Goal: Information Seeking & Learning: Find specific fact

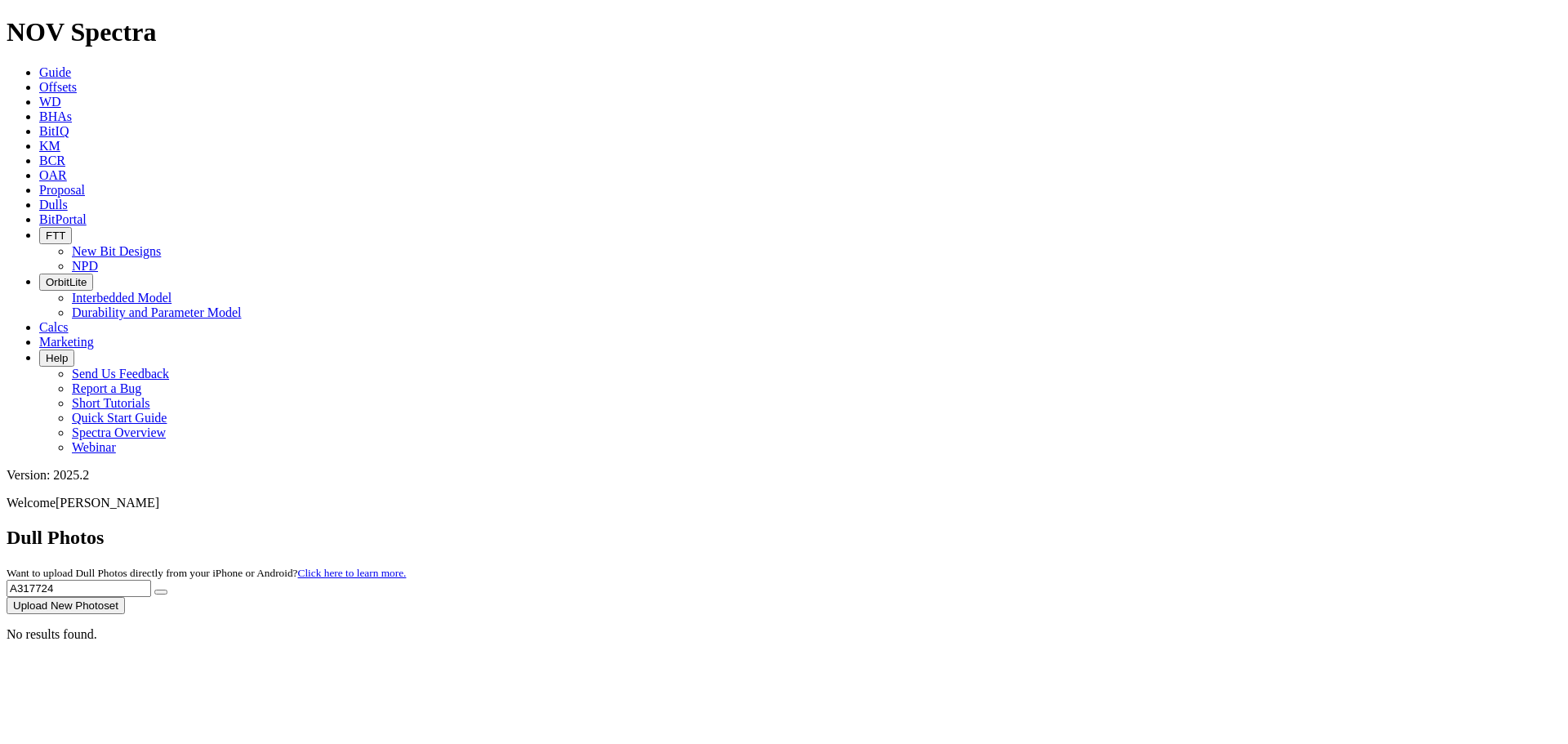
click at [151, 580] on input "A317724" at bounding box center [79, 588] width 145 height 17
click at [167, 589] on button "submit" at bounding box center [160, 592] width 13 height 5
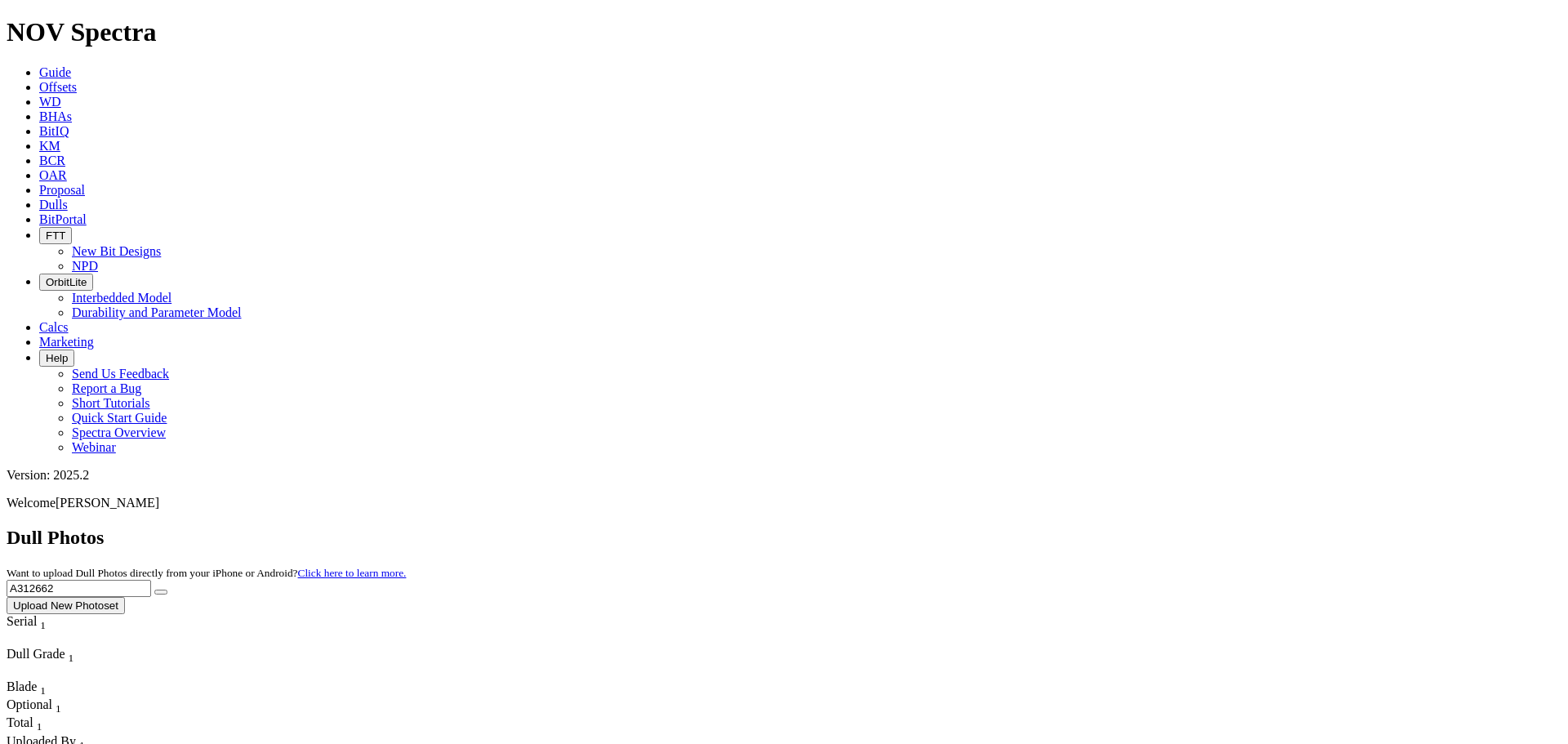
click at [151, 580] on input "A312662" at bounding box center [79, 588] width 145 height 17
paste input "08300"
type input "A308300"
click at [161, 592] on icon "submit" at bounding box center [161, 592] width 0 height 0
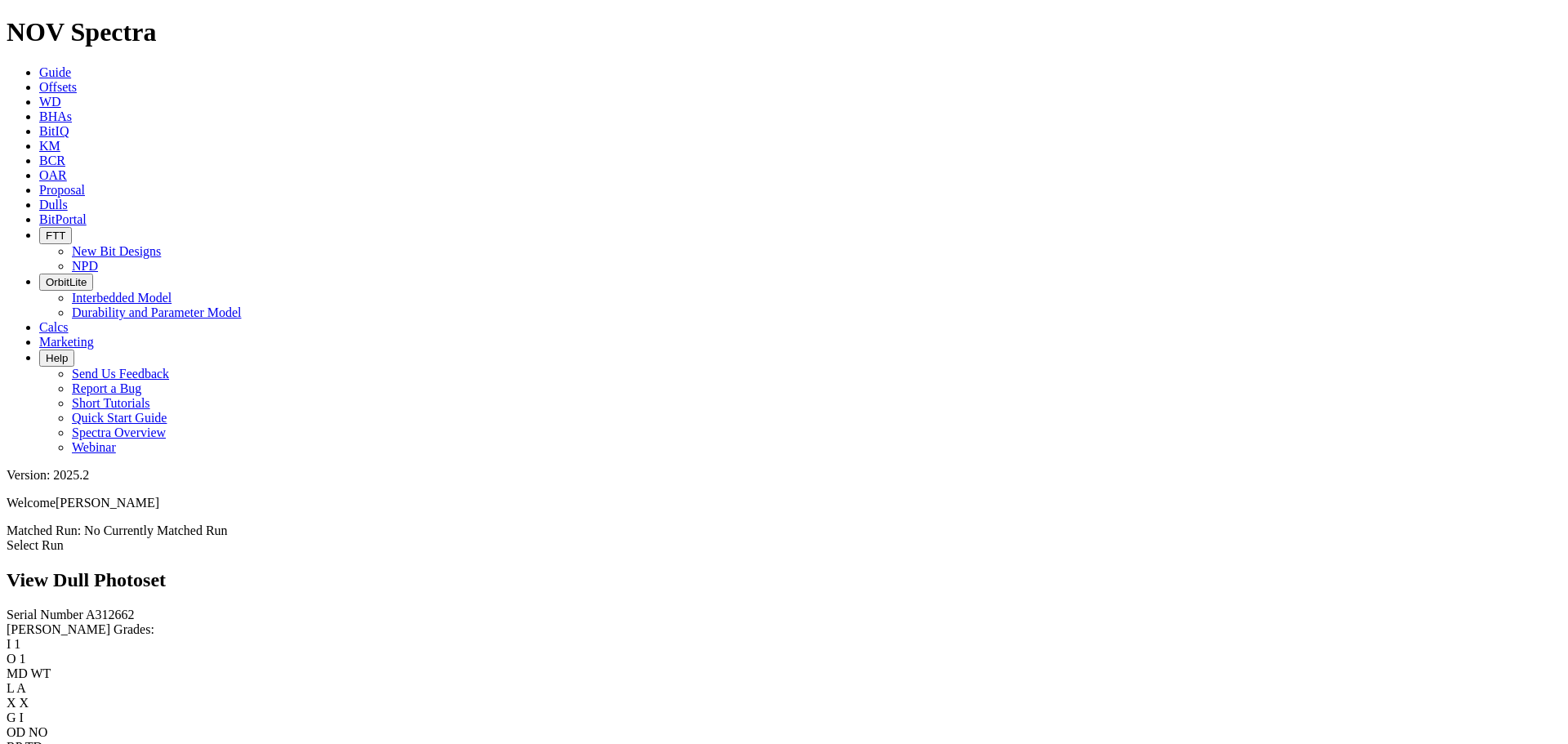
scroll to position [20, 0]
click at [67, 197] on link "Dulls" at bounding box center [53, 204] width 29 height 14
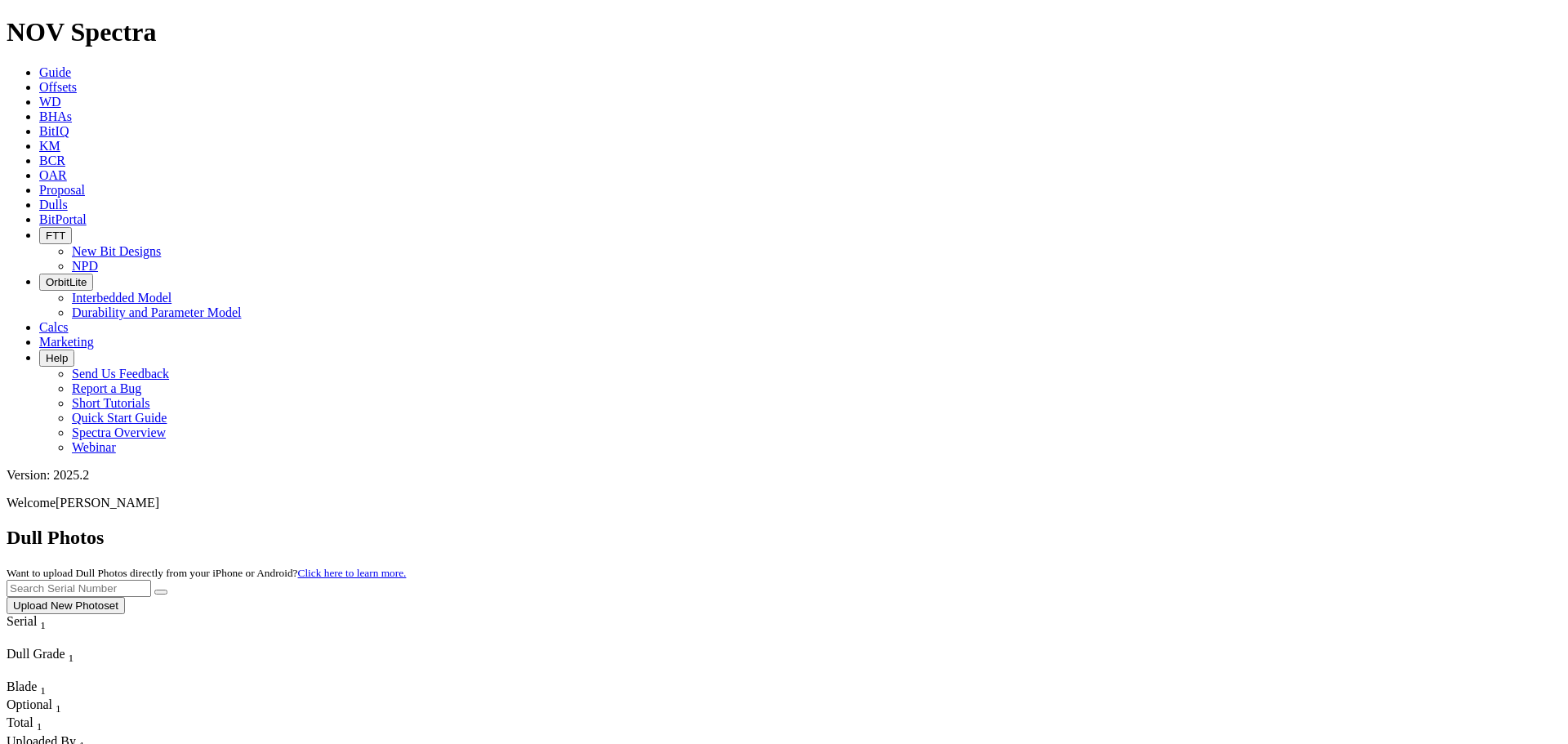
click at [151, 580] on input "text" at bounding box center [79, 588] width 145 height 17
paste input "A319655"
type input "A319655"
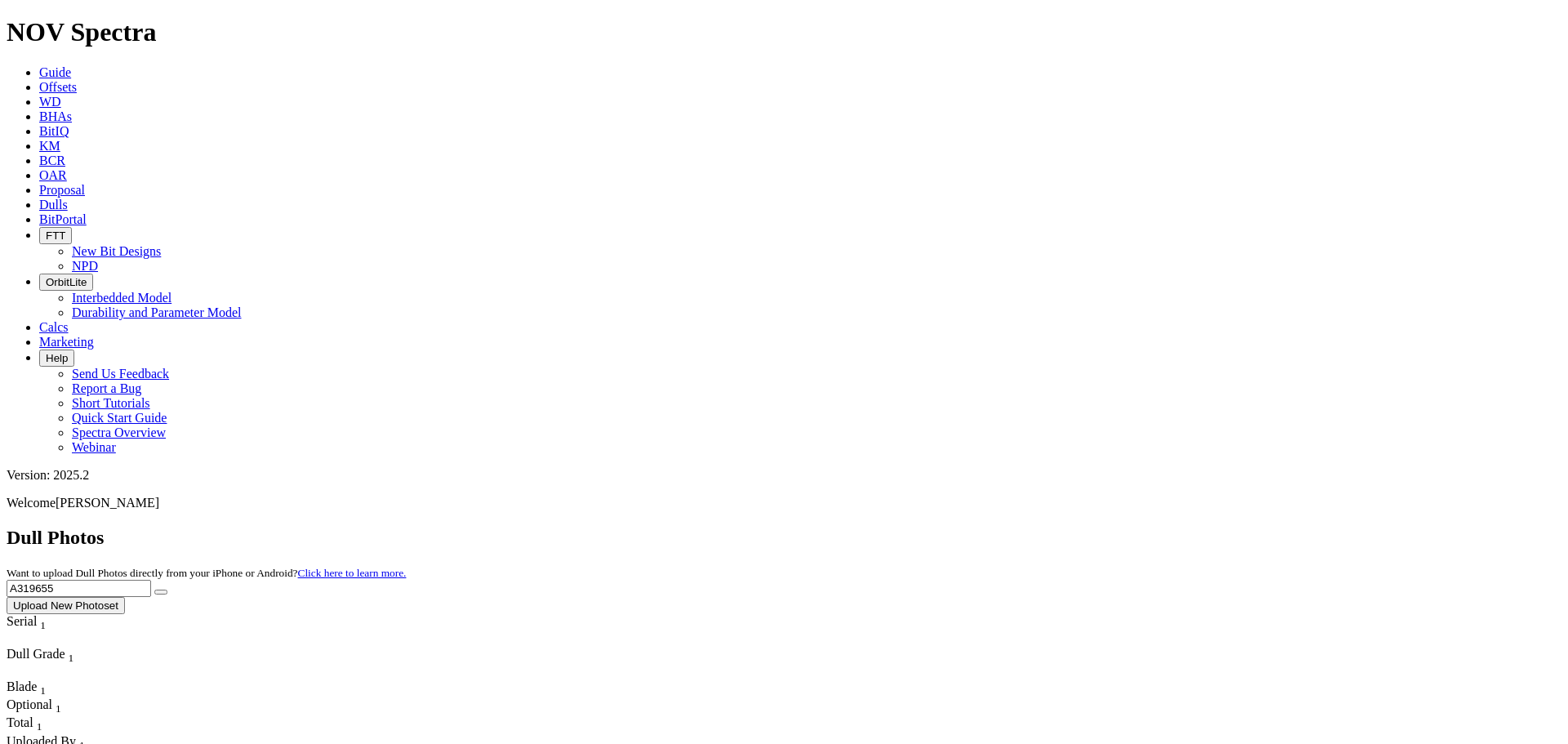
click at [167, 589] on button "submit" at bounding box center [160, 592] width 13 height 5
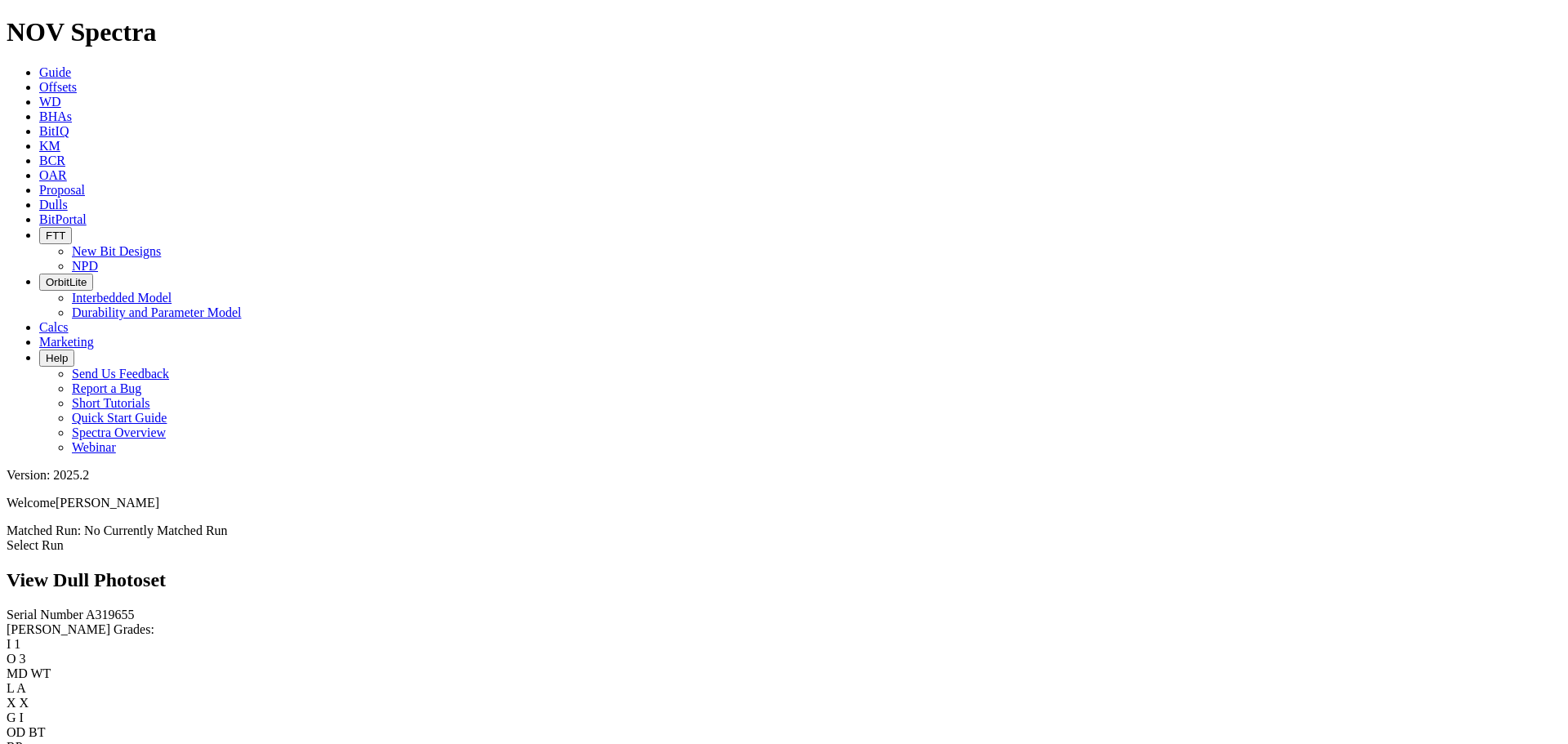
click at [86, 607] on span "A319655" at bounding box center [110, 614] width 49 height 14
copy span "A319655"
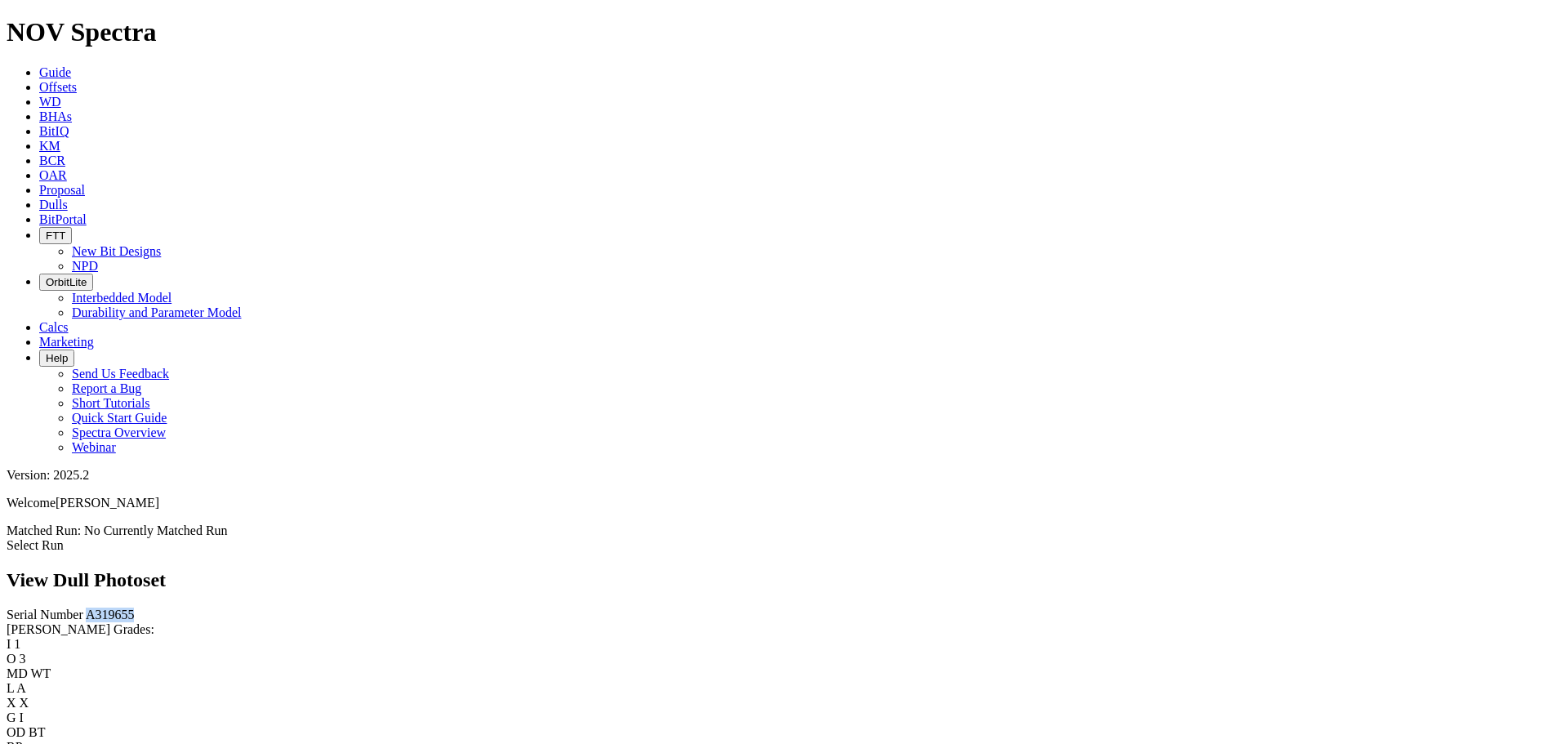
scroll to position [857, 0]
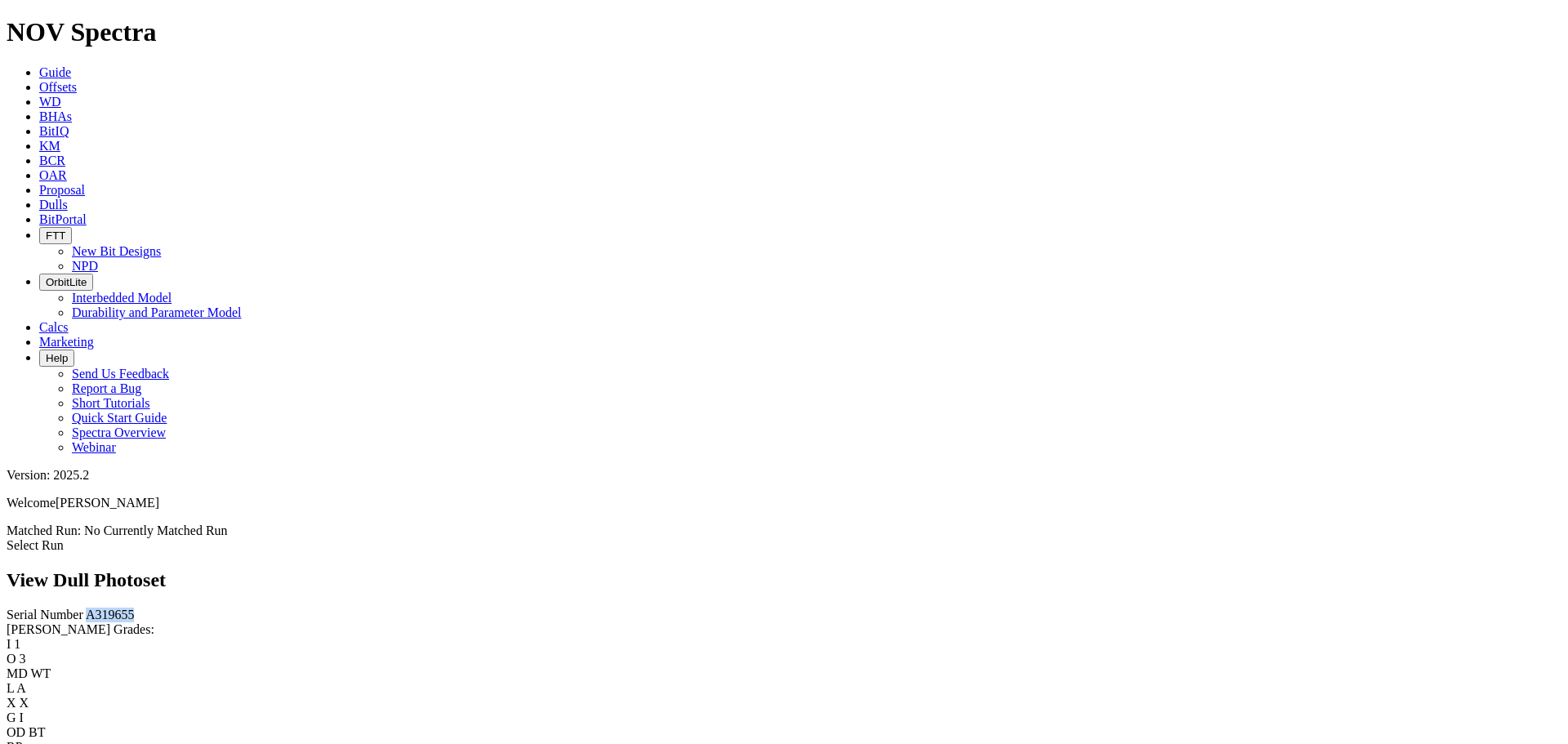
click at [149, 672] on div "Serial Number A319655 RH Dull Grades: I 1 O 3 MD WT L A X X G I OD BT RP _ Esti…" at bounding box center [784, 688] width 1555 height 162
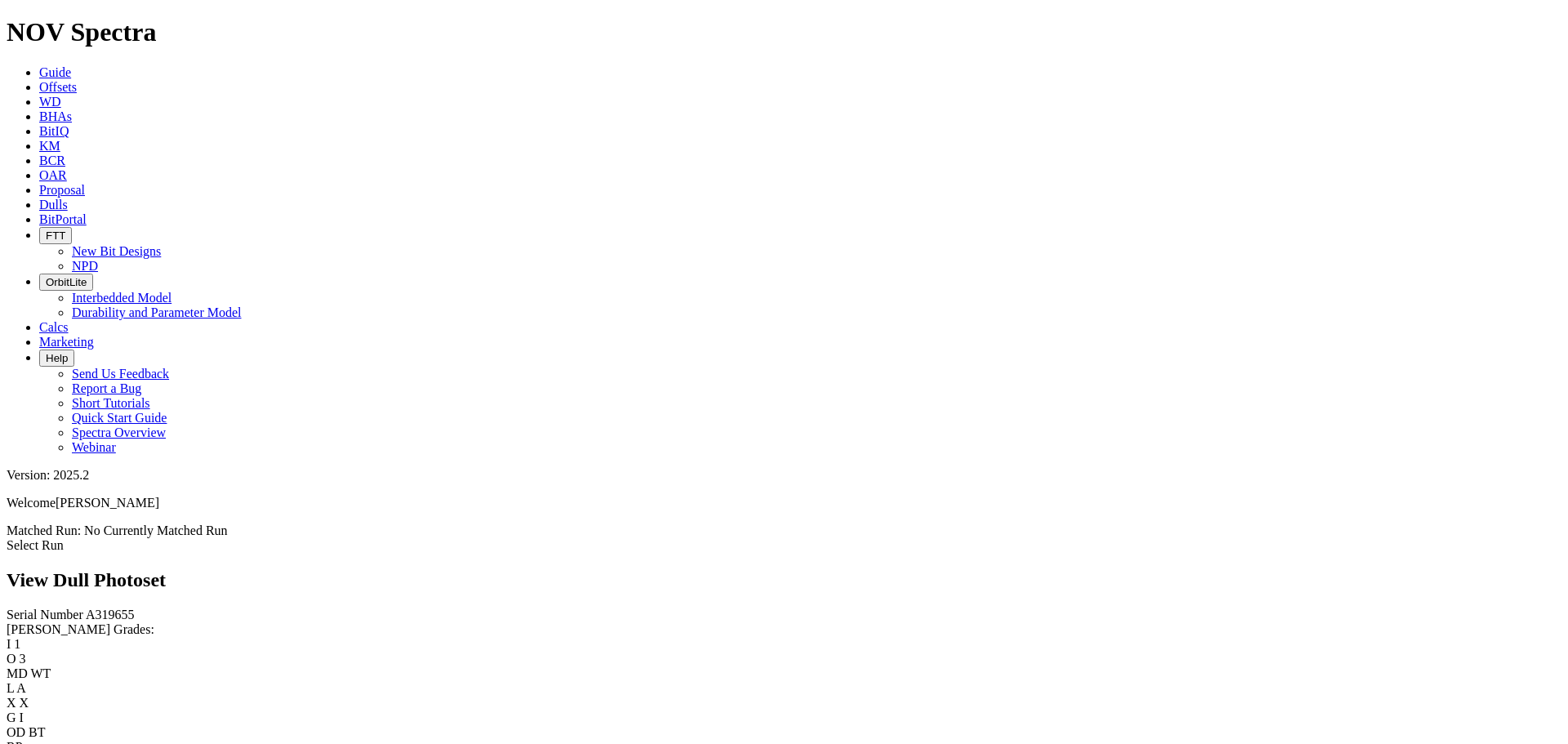
click at [67, 197] on span "Dulls" at bounding box center [53, 204] width 29 height 14
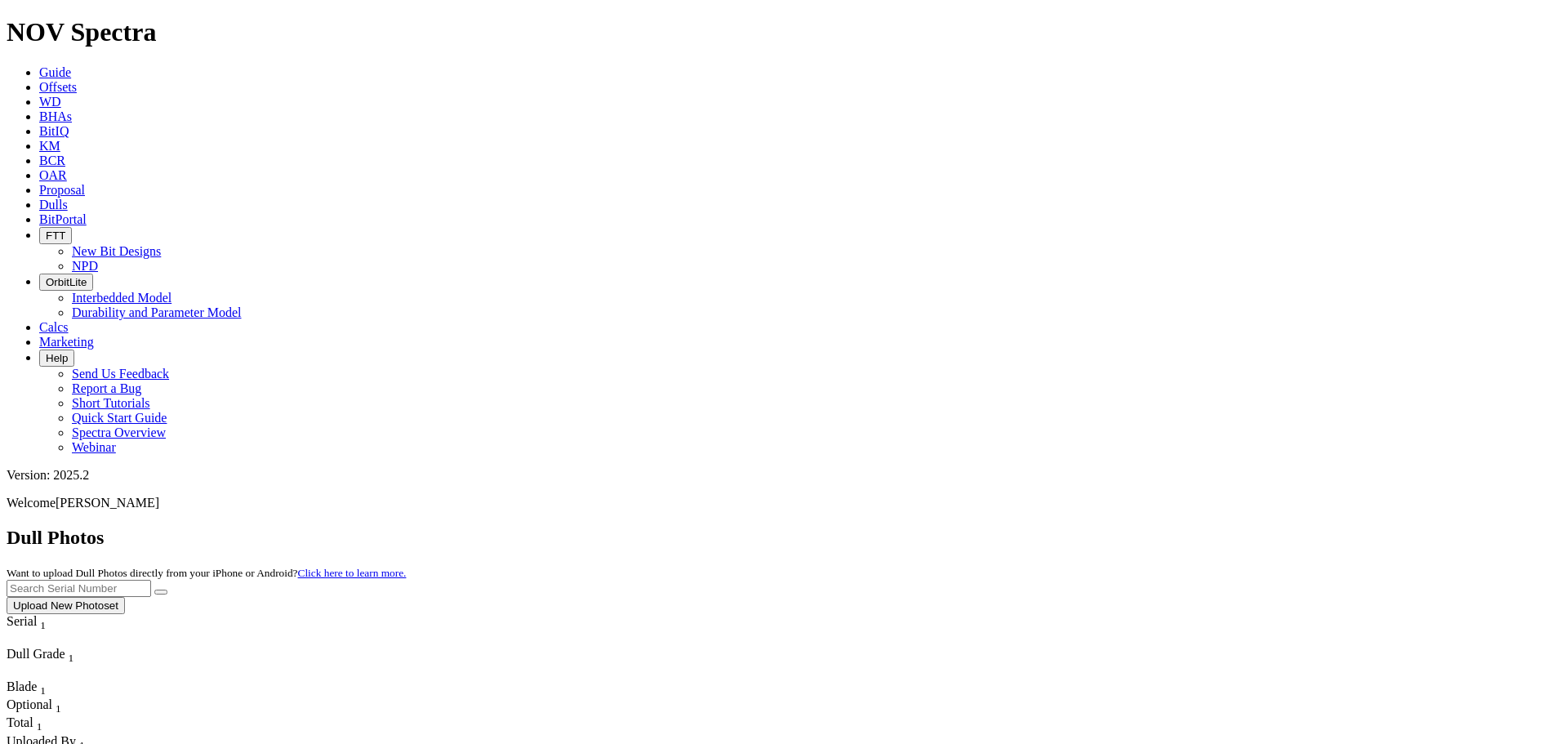
click at [151, 580] on input "text" at bounding box center [79, 588] width 145 height 17
paste input "A319128"
click at [167, 589] on button "submit" at bounding box center [160, 592] width 13 height 5
click at [151, 580] on input "A319128" at bounding box center [79, 588] width 145 height 17
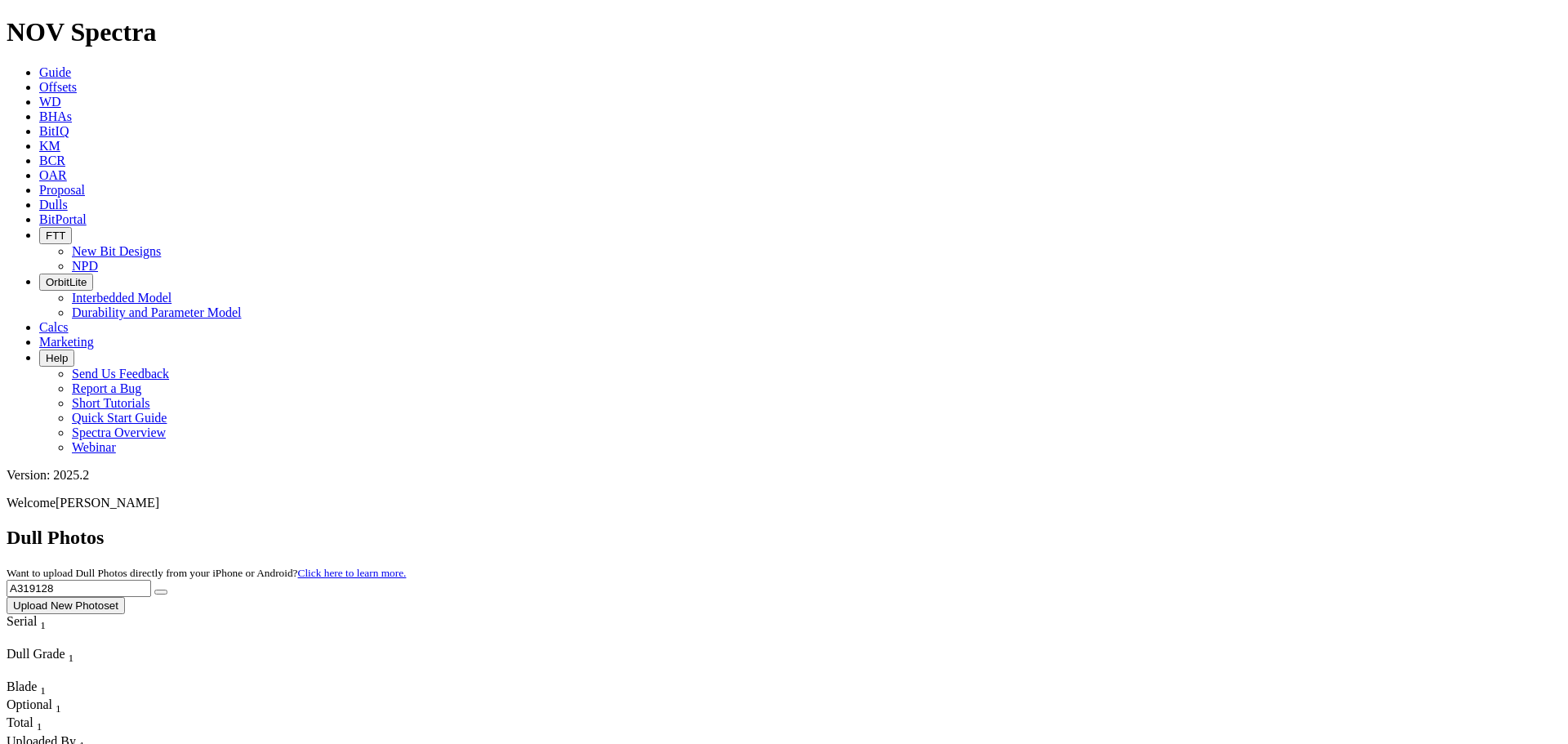
paste input "9"
type input "A319129"
click at [161, 592] on icon "submit" at bounding box center [161, 592] width 0 height 0
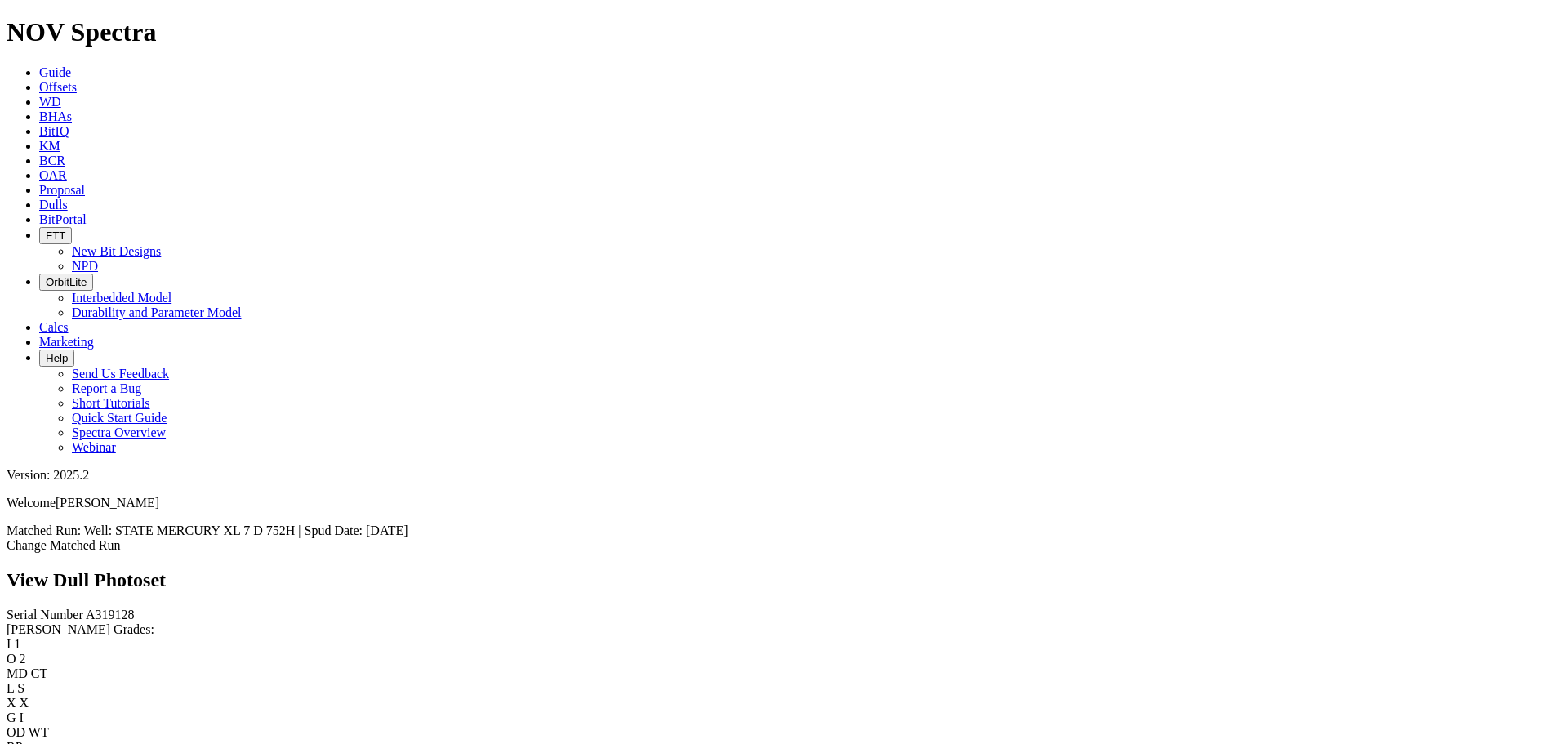
click at [70, 607] on div "Serial Number A319128" at bounding box center [784, 614] width 1555 height 15
click at [86, 607] on span "A319128" at bounding box center [110, 614] width 49 height 14
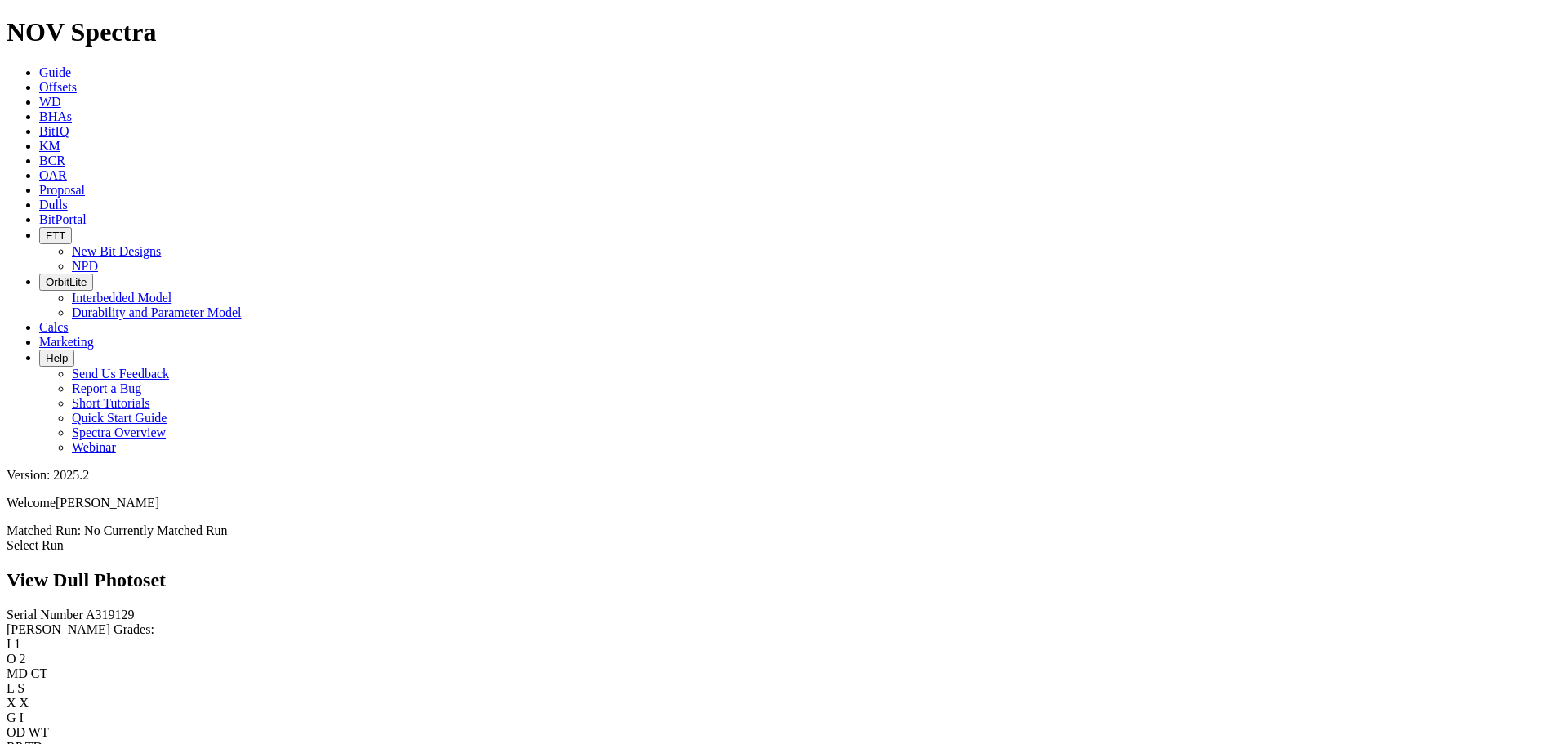
scroll to position [21, 0]
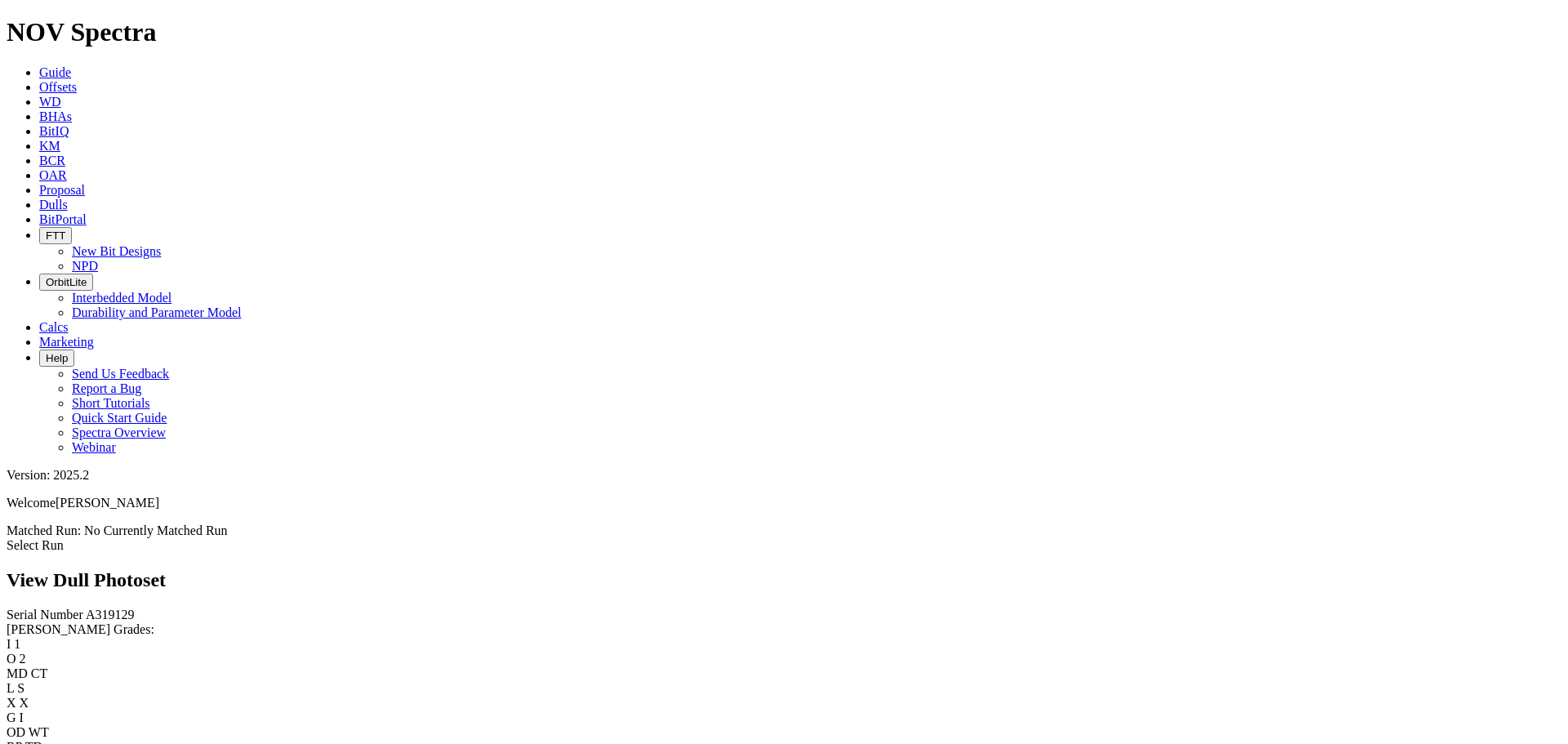
scroll to position [0, 0]
click at [86, 607] on span "A319129" at bounding box center [110, 614] width 49 height 14
copy span "A319129"
click at [67, 197] on span "Dulls" at bounding box center [53, 204] width 29 height 14
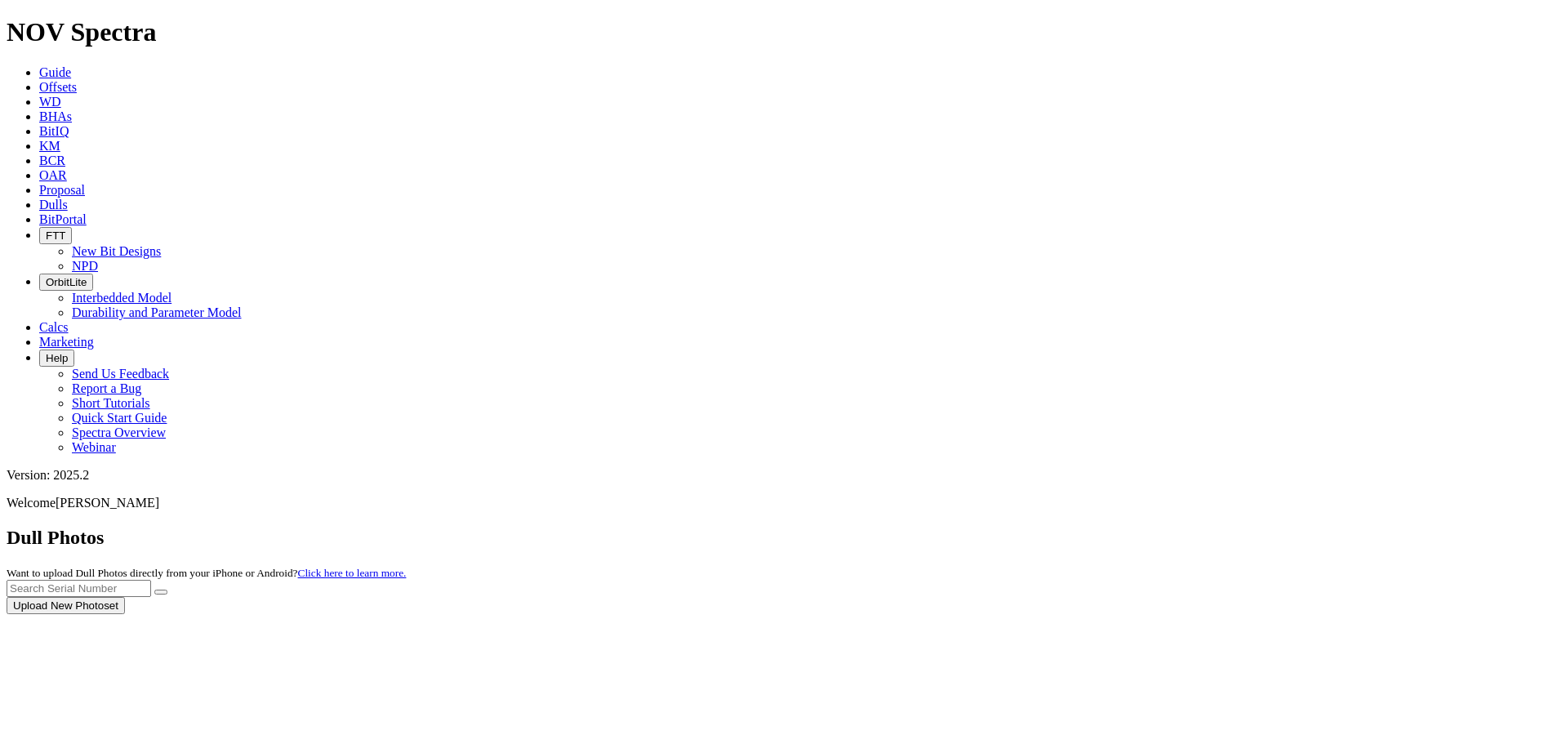
click at [1211, 614] on div at bounding box center [784, 614] width 1555 height 0
click at [151, 580] on input "text" at bounding box center [79, 588] width 145 height 17
paste input "A316915"
type input "A316915"
click at [167, 589] on button "submit" at bounding box center [160, 592] width 13 height 5
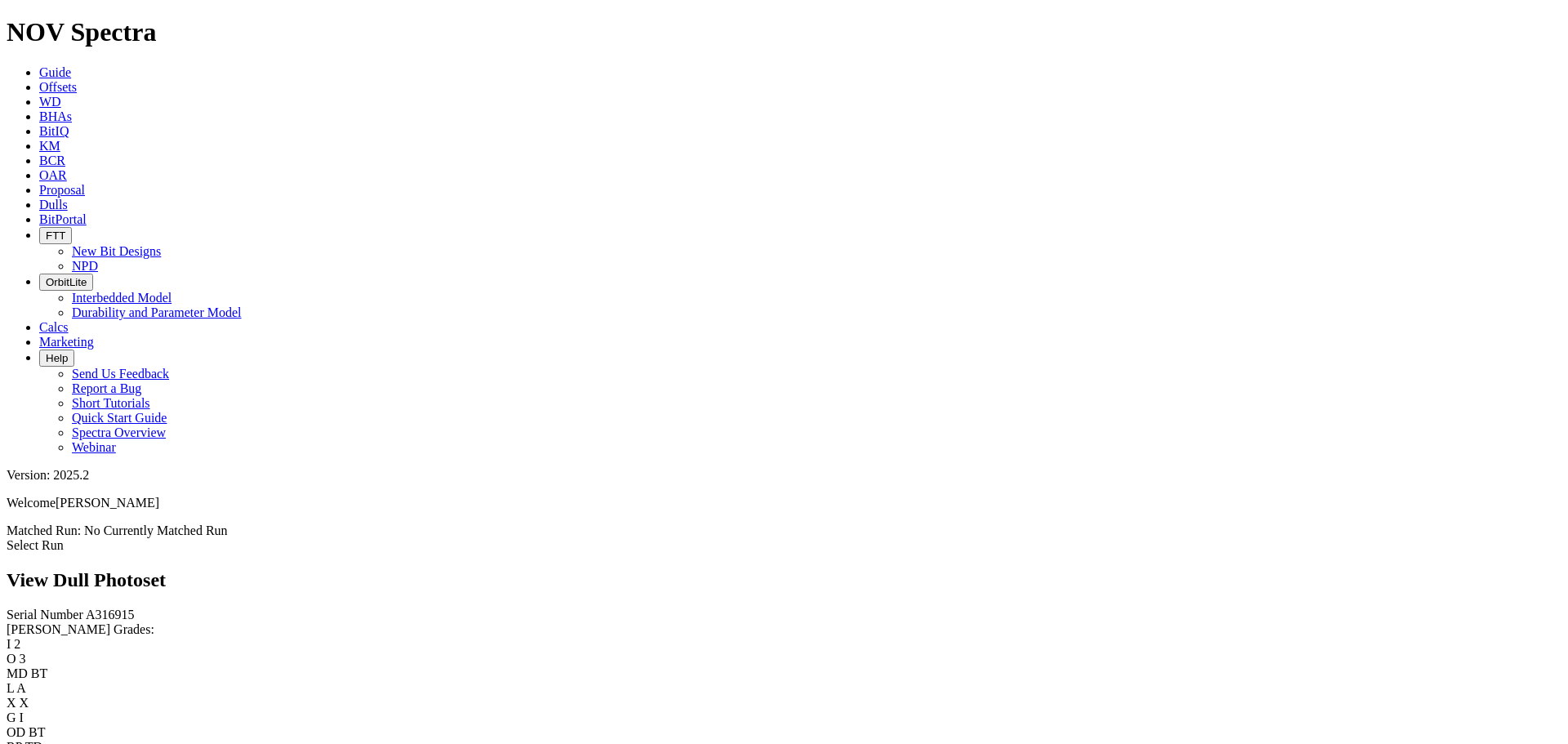
scroll to position [61, 0]
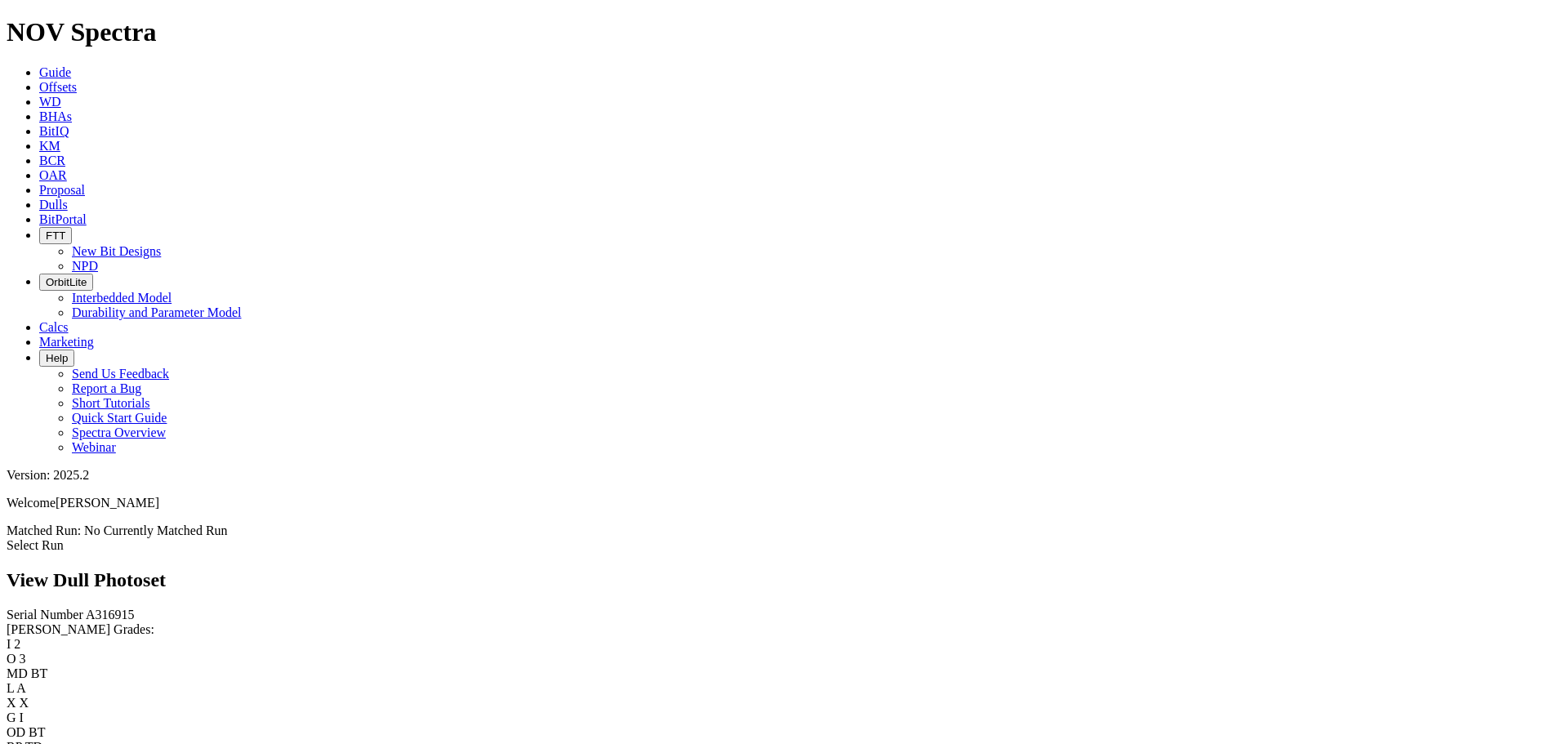
scroll to position [2347, 0]
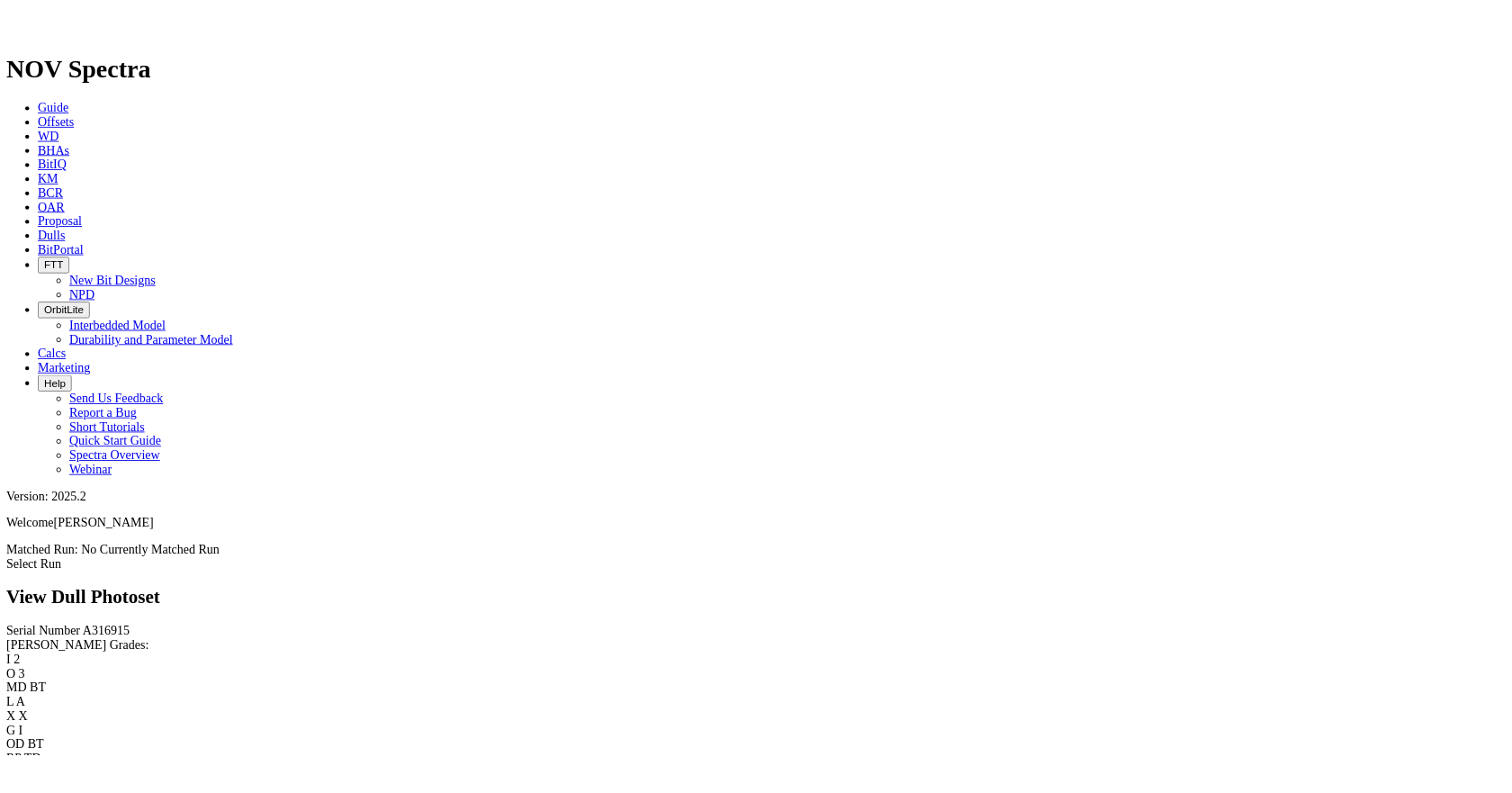
scroll to position [0, 0]
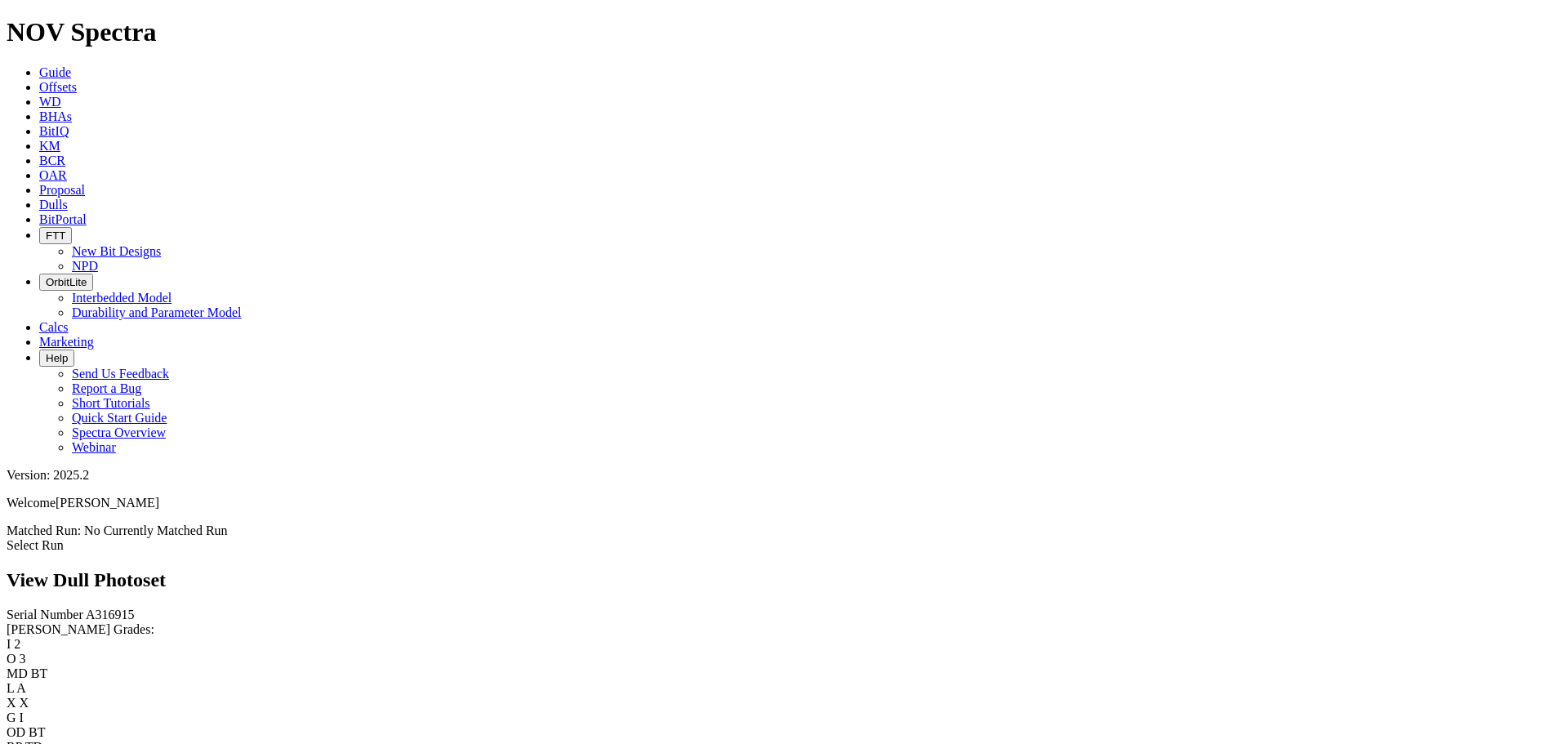
click at [67, 197] on span "Dulls" at bounding box center [53, 204] width 29 height 14
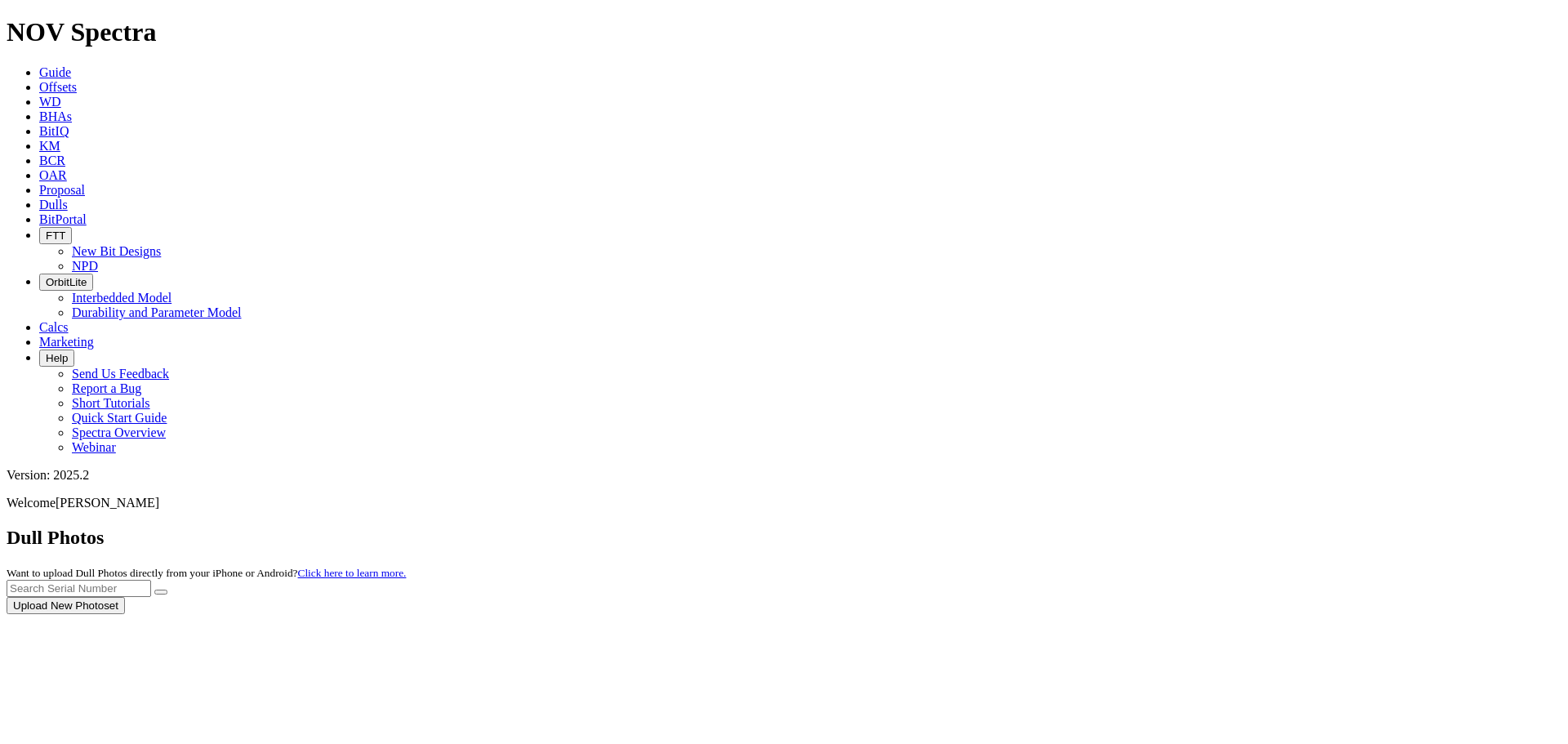
click at [1230, 614] on div at bounding box center [784, 614] width 1555 height 0
click at [151, 580] on input "text" at bounding box center [79, 588] width 145 height 17
paste input "A318877"
click at [161, 592] on icon "submit" at bounding box center [161, 592] width 0 height 0
click at [151, 580] on input "A318877" at bounding box center [79, 588] width 145 height 17
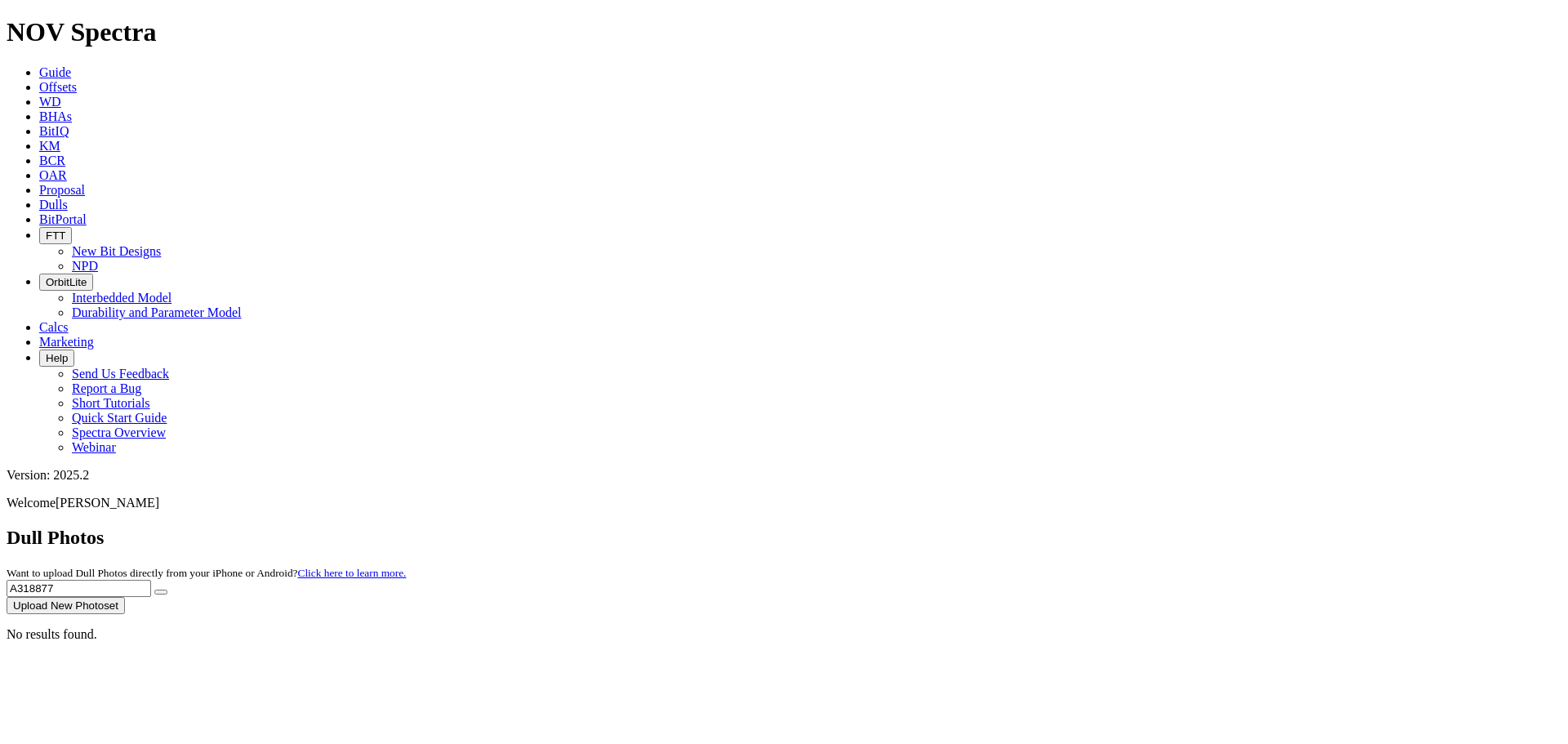
click at [161, 592] on icon "submit" at bounding box center [161, 592] width 0 height 0
click at [167, 589] on button "submit" at bounding box center [160, 592] width 13 height 5
click at [151, 580] on input "A318877" at bounding box center [79, 588] width 145 height 17
paste input "9686"
click at [151, 580] on input "A319686" at bounding box center [79, 588] width 145 height 17
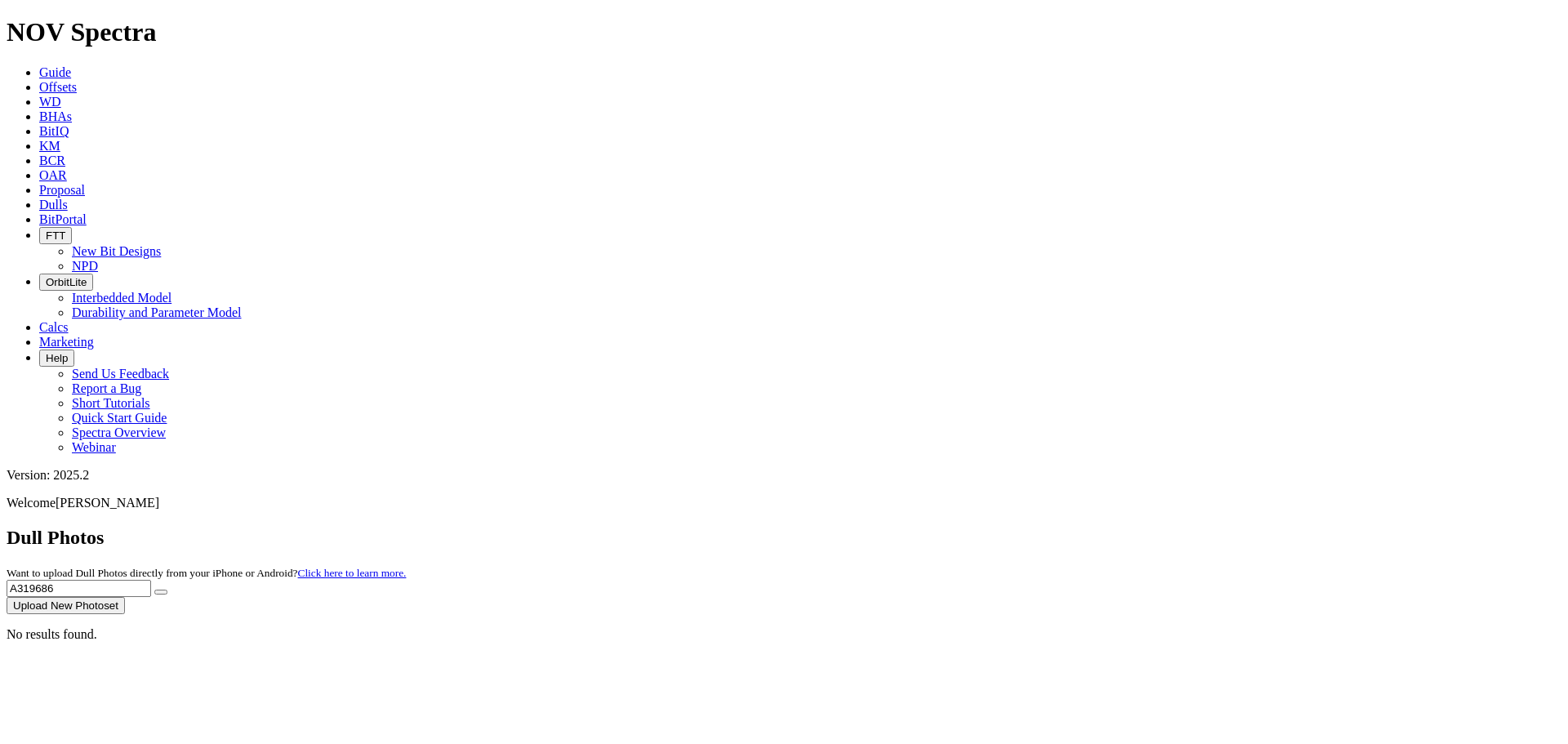
type input "A319686"
click at [167, 589] on button "submit" at bounding box center [160, 592] width 13 height 5
